Goal: Task Accomplishment & Management: Manage account settings

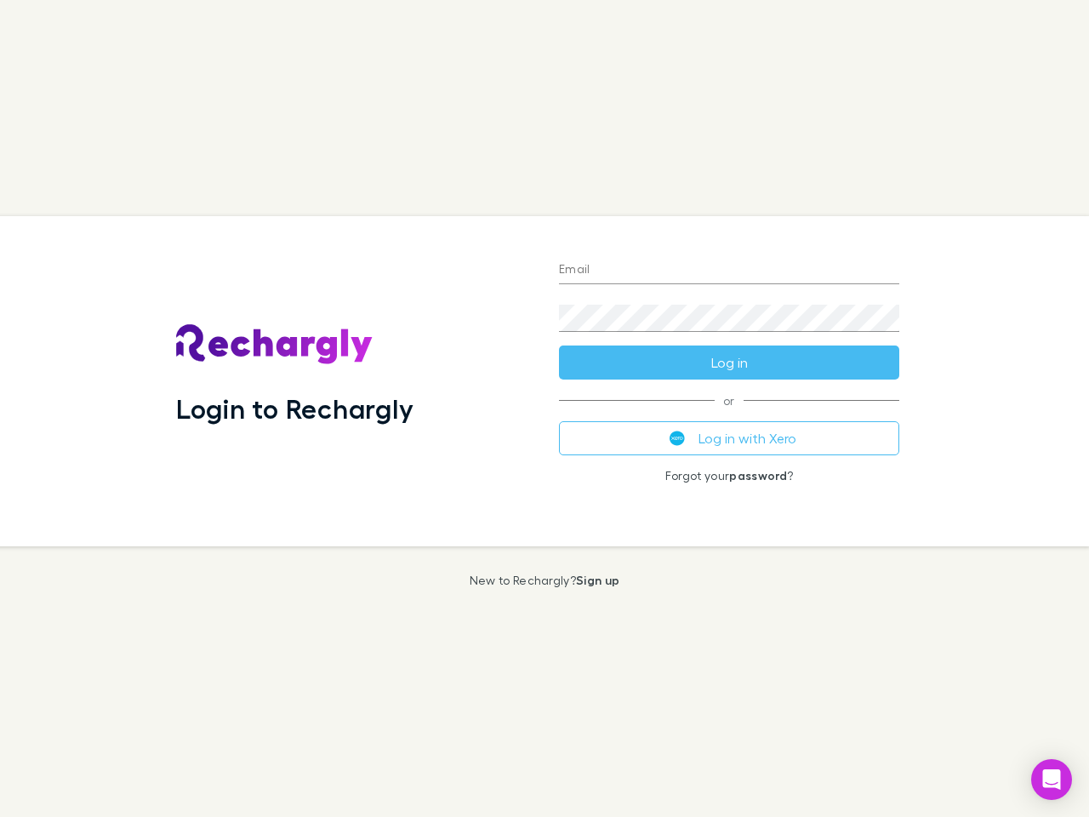
click at [545, 408] on div "Login to Rechargly" at bounding box center [354, 381] width 383 height 330
click at [729, 271] on input "Email" at bounding box center [729, 270] width 340 height 27
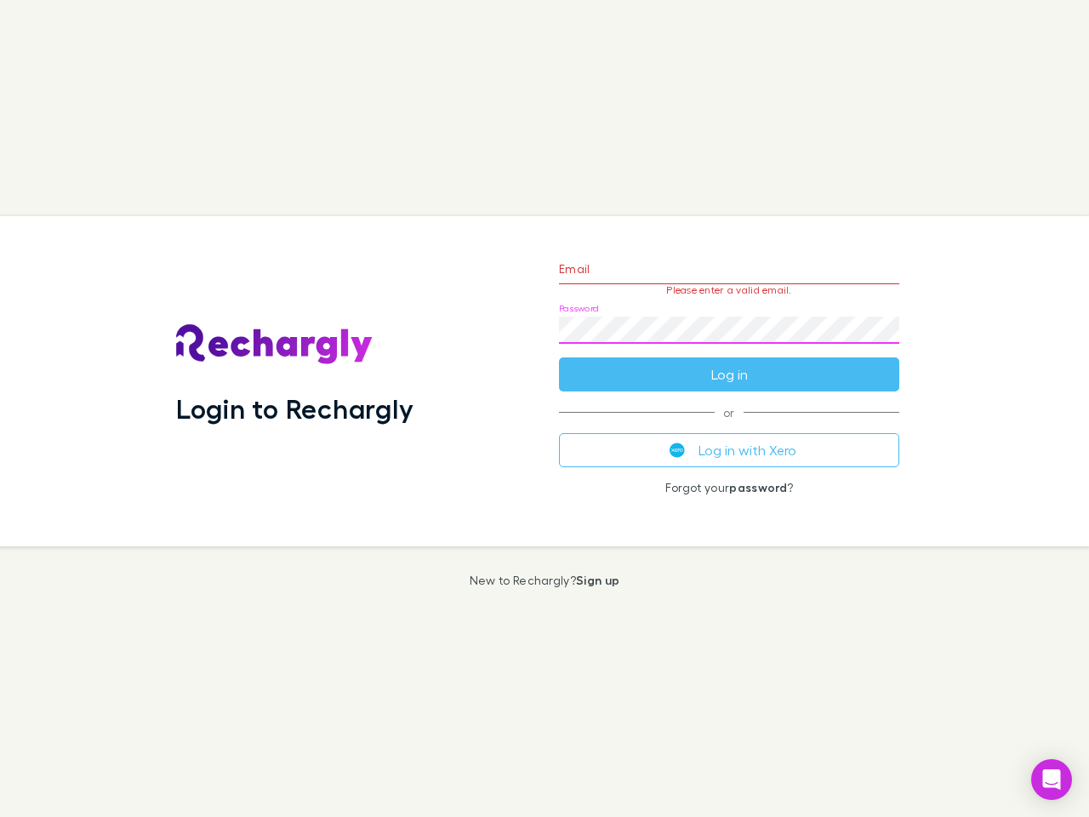
click at [729, 363] on form "Email Please enter a valid email. Password Log in" at bounding box center [729, 317] width 340 height 148
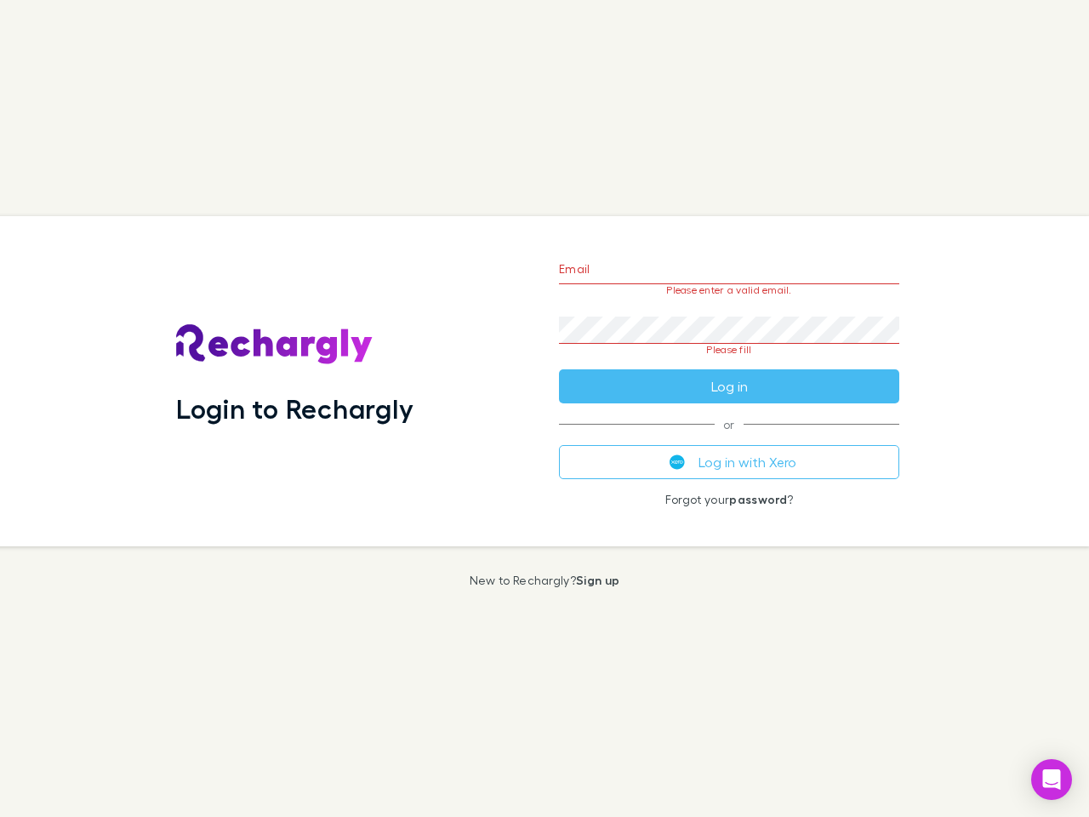
click at [729, 438] on div "Email Please enter a valid email. Password Please fill Log in or Log in with Xe…" at bounding box center [729, 381] width 368 height 330
click at [1052, 779] on icon "Open Intercom Messenger" at bounding box center [1052, 779] width 18 height 20
